Goal: Navigation & Orientation: Find specific page/section

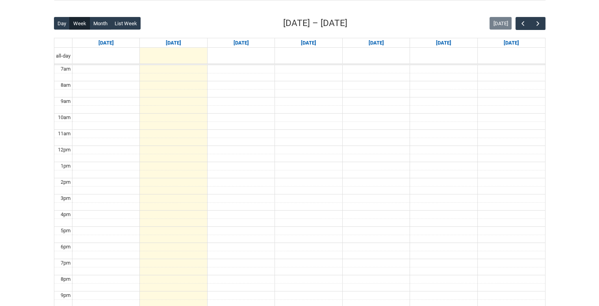
scroll to position [158, 0]
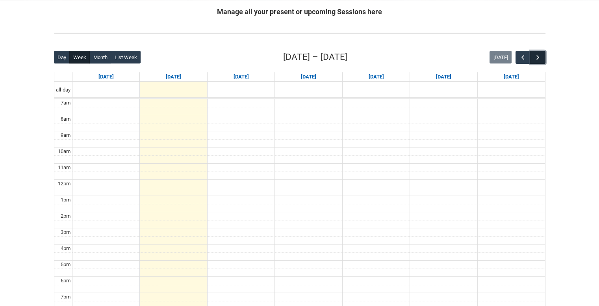
click at [537, 59] on span "button" at bounding box center [538, 58] width 8 height 8
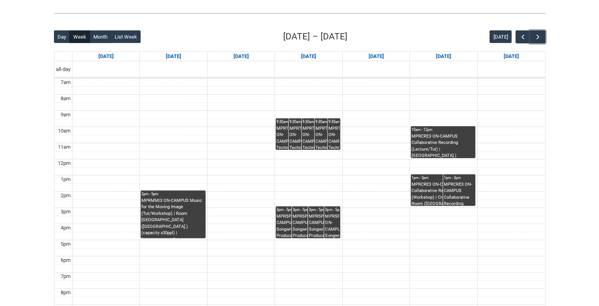
scroll to position [197, 0]
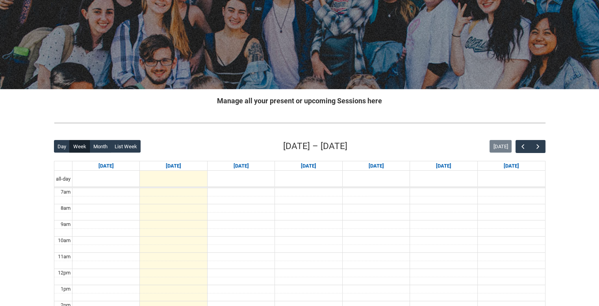
scroll to position [118, 0]
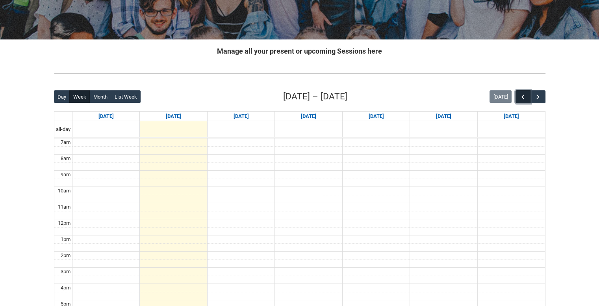
click at [529, 94] on button "button" at bounding box center [522, 96] width 15 height 13
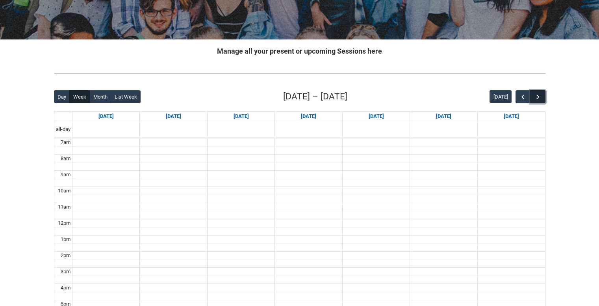
click at [543, 96] on button "button" at bounding box center [537, 96] width 15 height 13
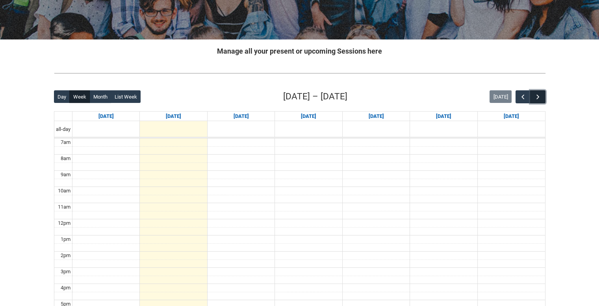
click at [543, 96] on button "button" at bounding box center [537, 96] width 15 height 13
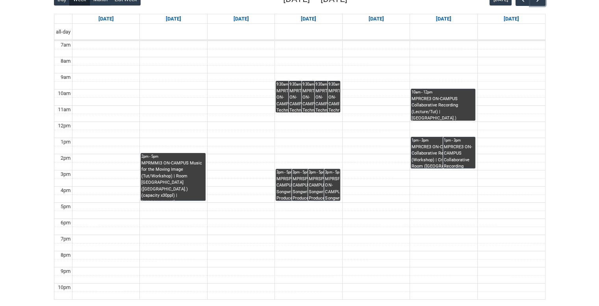
scroll to position [197, 0]
